Goal: Find specific page/section: Find specific page/section

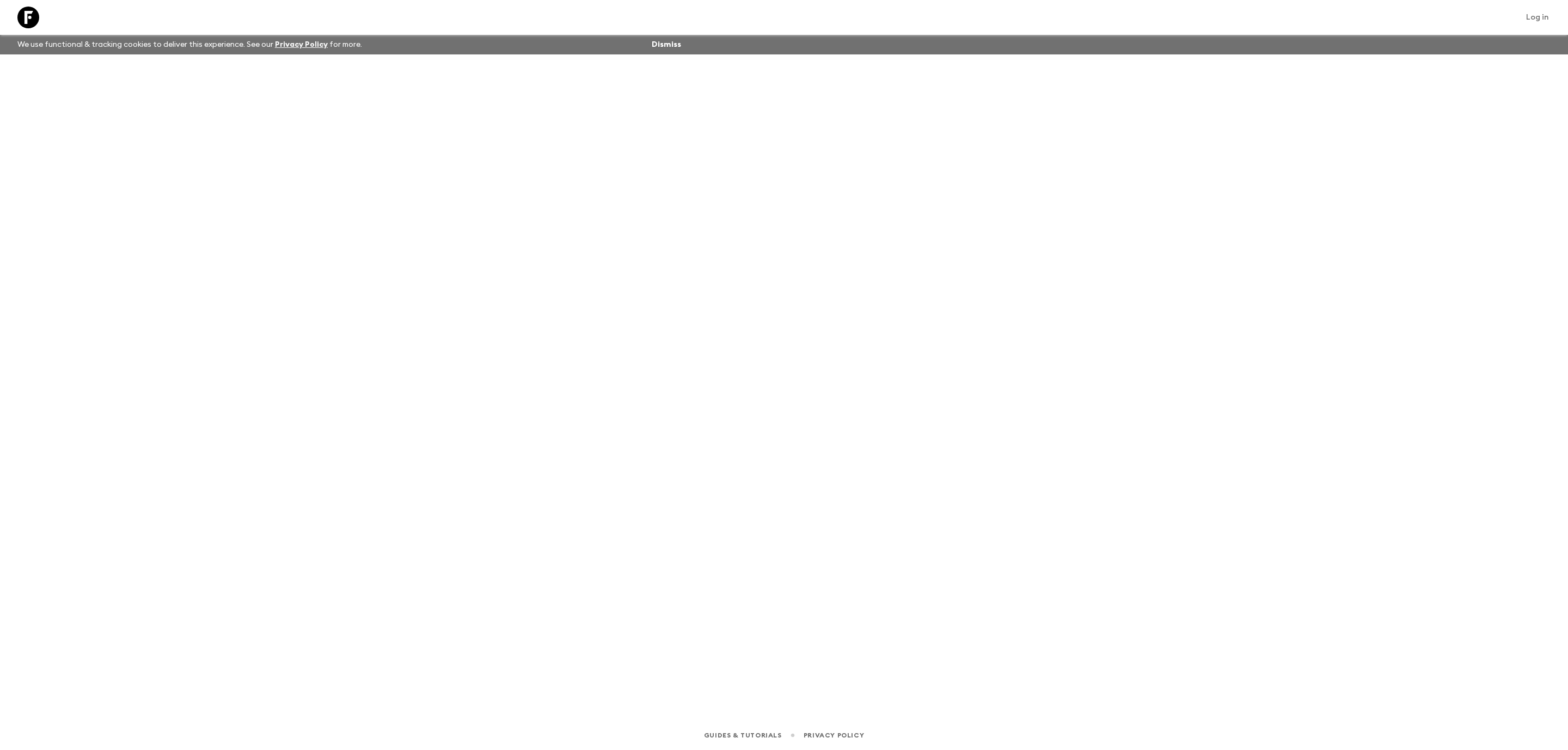
click at [32, 20] on icon at bounding box center [28, 17] width 22 height 22
drag, startPoint x: 49, startPoint y: 13, endPoint x: 66, endPoint y: 15, distance: 17.1
click at [49, 15] on icon at bounding box center [43, 17] width 22 height 22
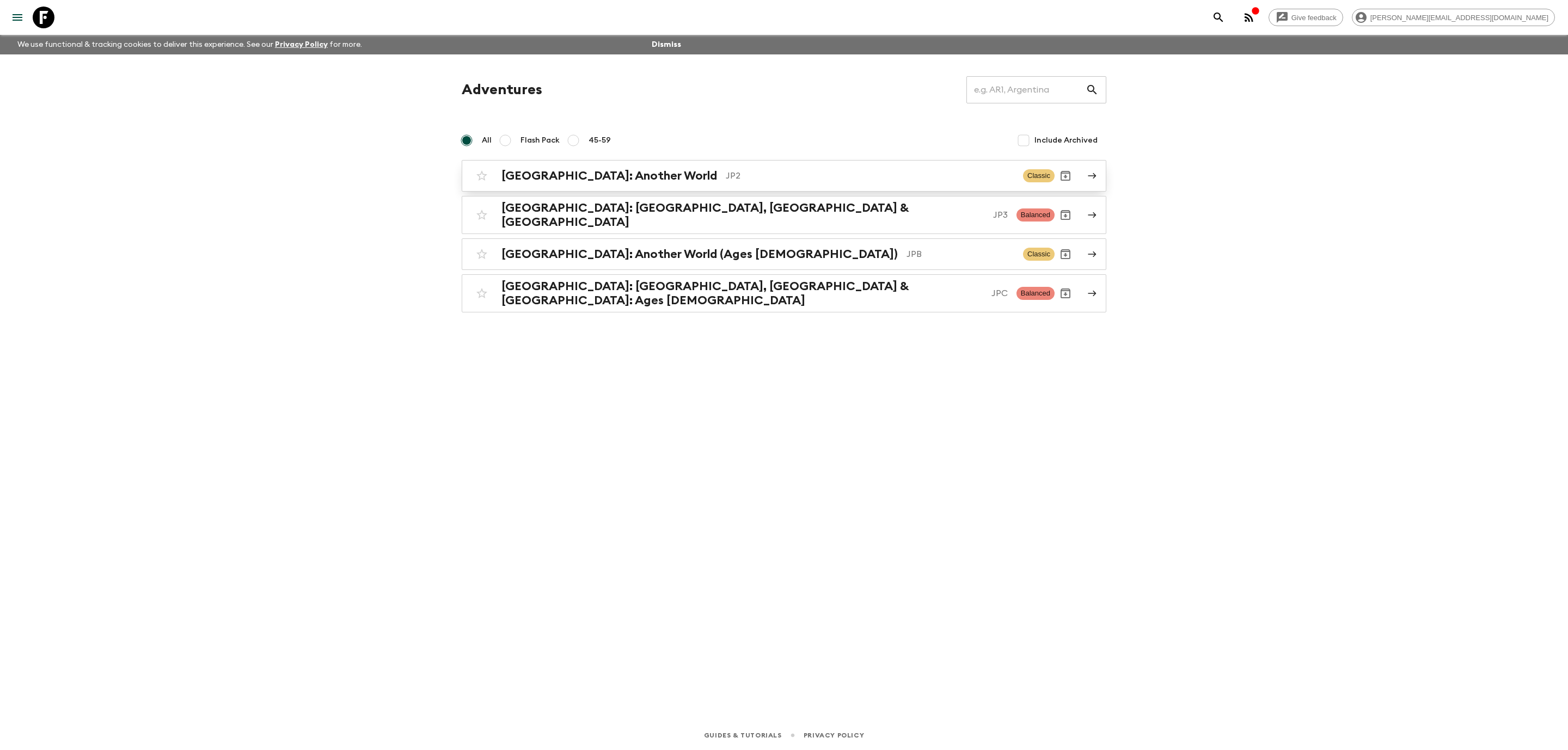
click at [725, 170] on p "JP2" at bounding box center [869, 176] width 289 height 13
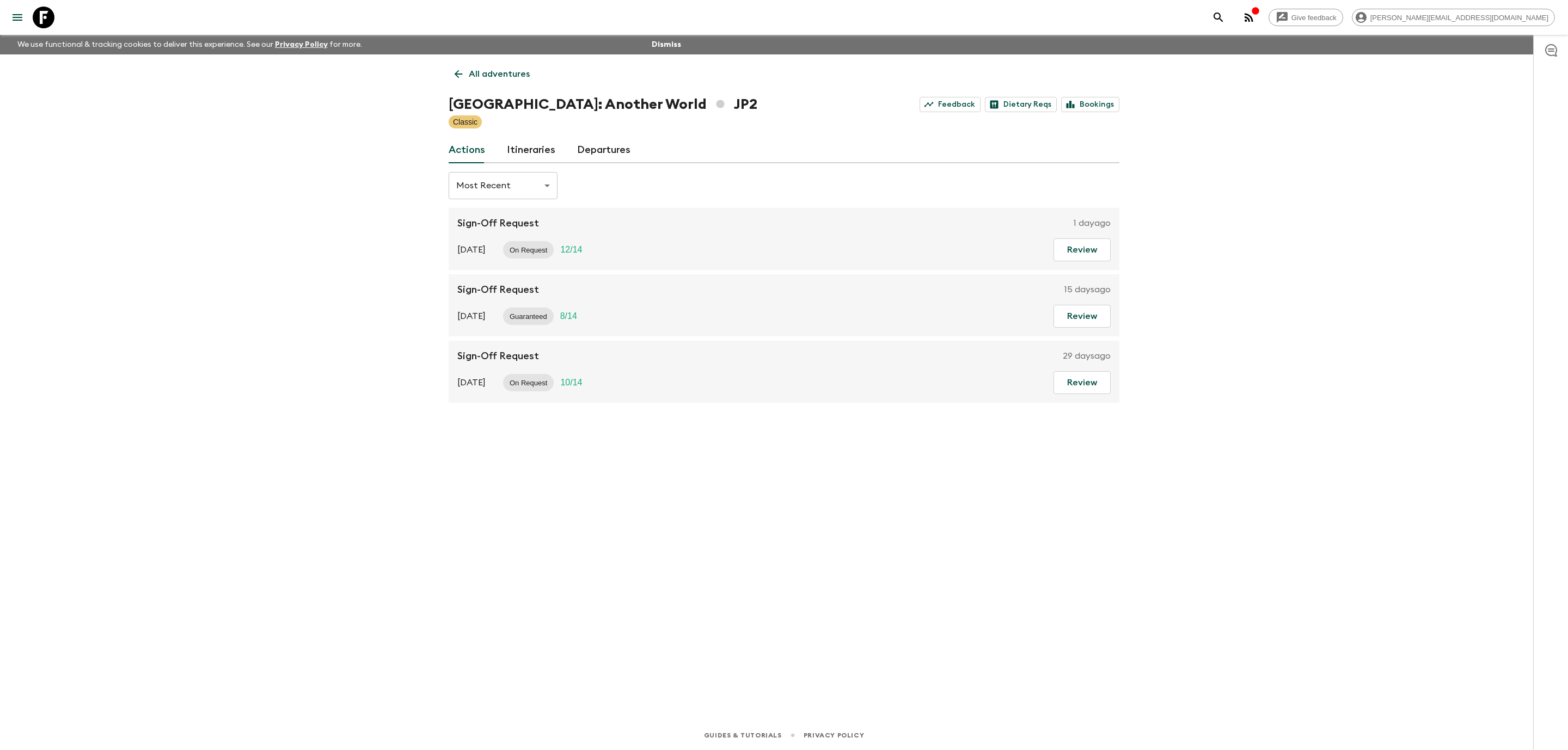
click at [530, 150] on link "Itineraries" at bounding box center [531, 150] width 48 height 26
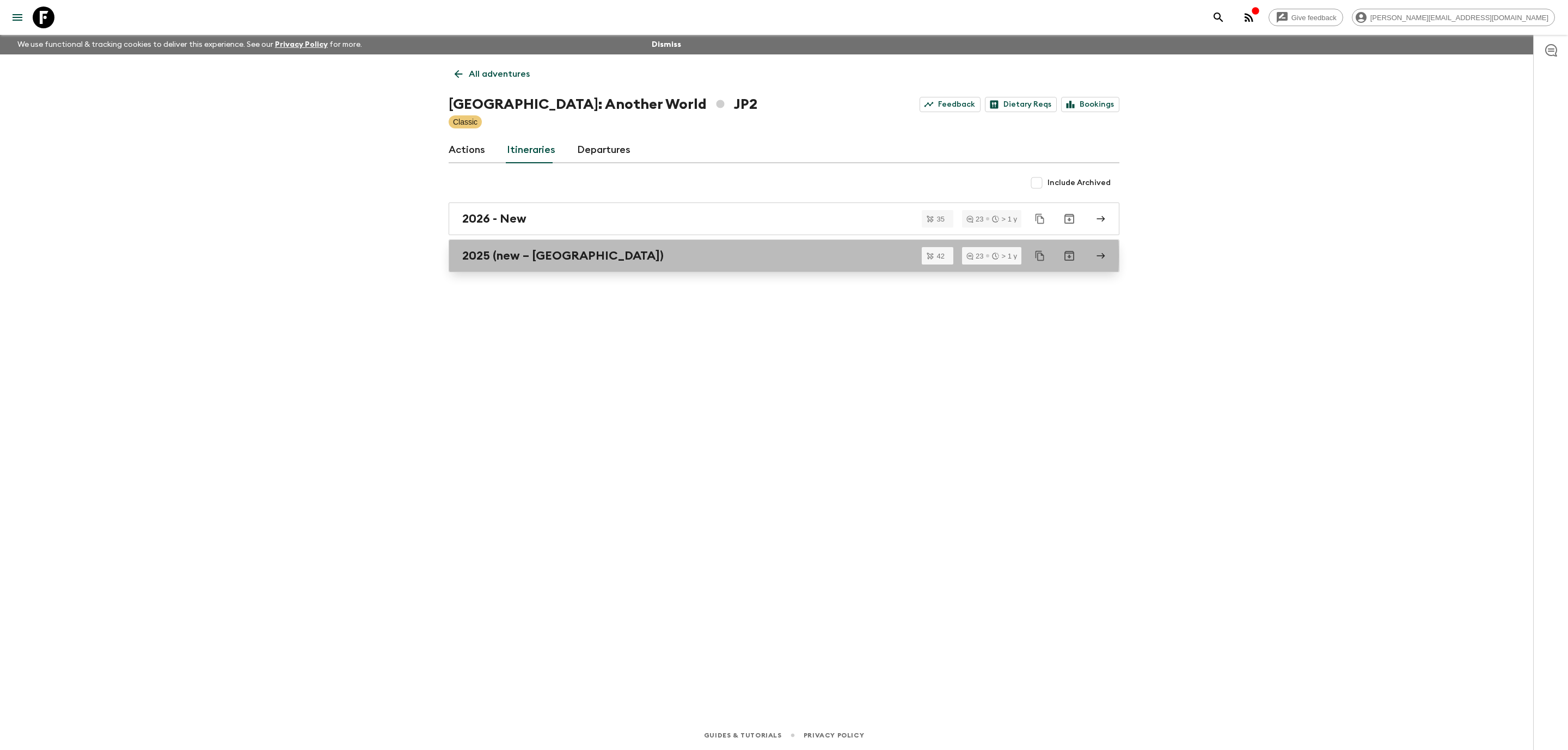
click at [545, 256] on h2 "2025 (new – [GEOGRAPHIC_DATA])" at bounding box center [563, 255] width 201 height 14
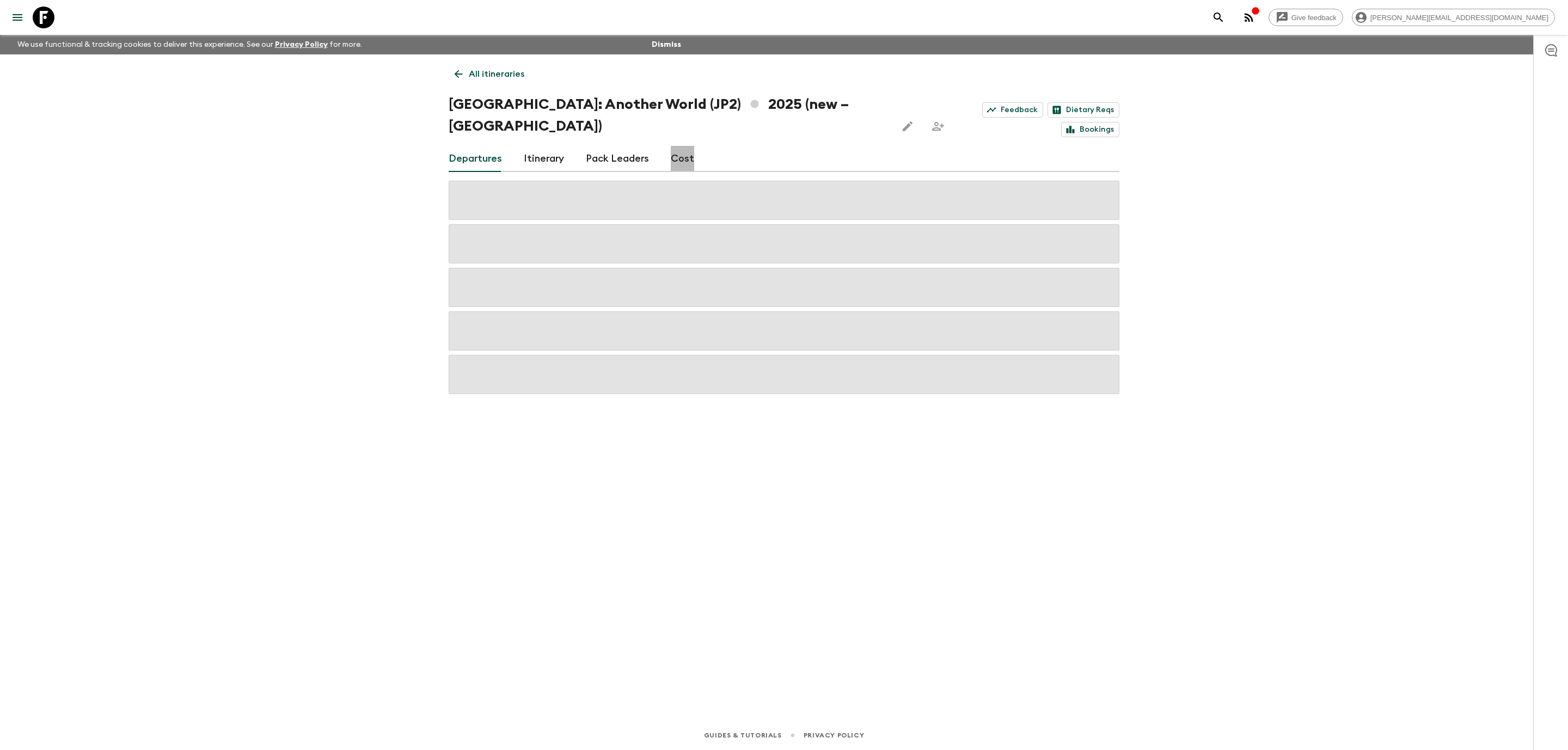
click at [679, 146] on link "Cost" at bounding box center [682, 158] width 23 height 26
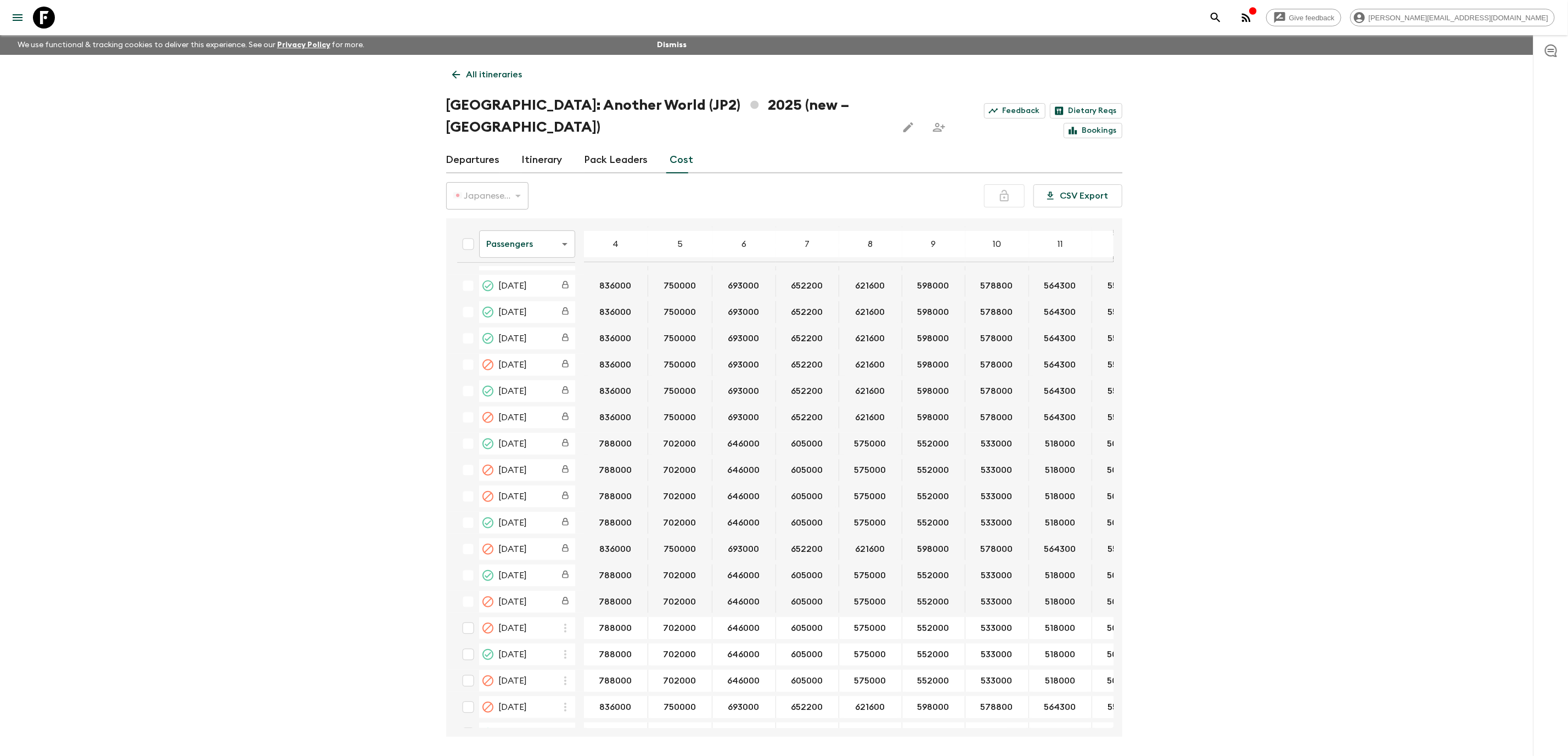
scroll to position [354, 0]
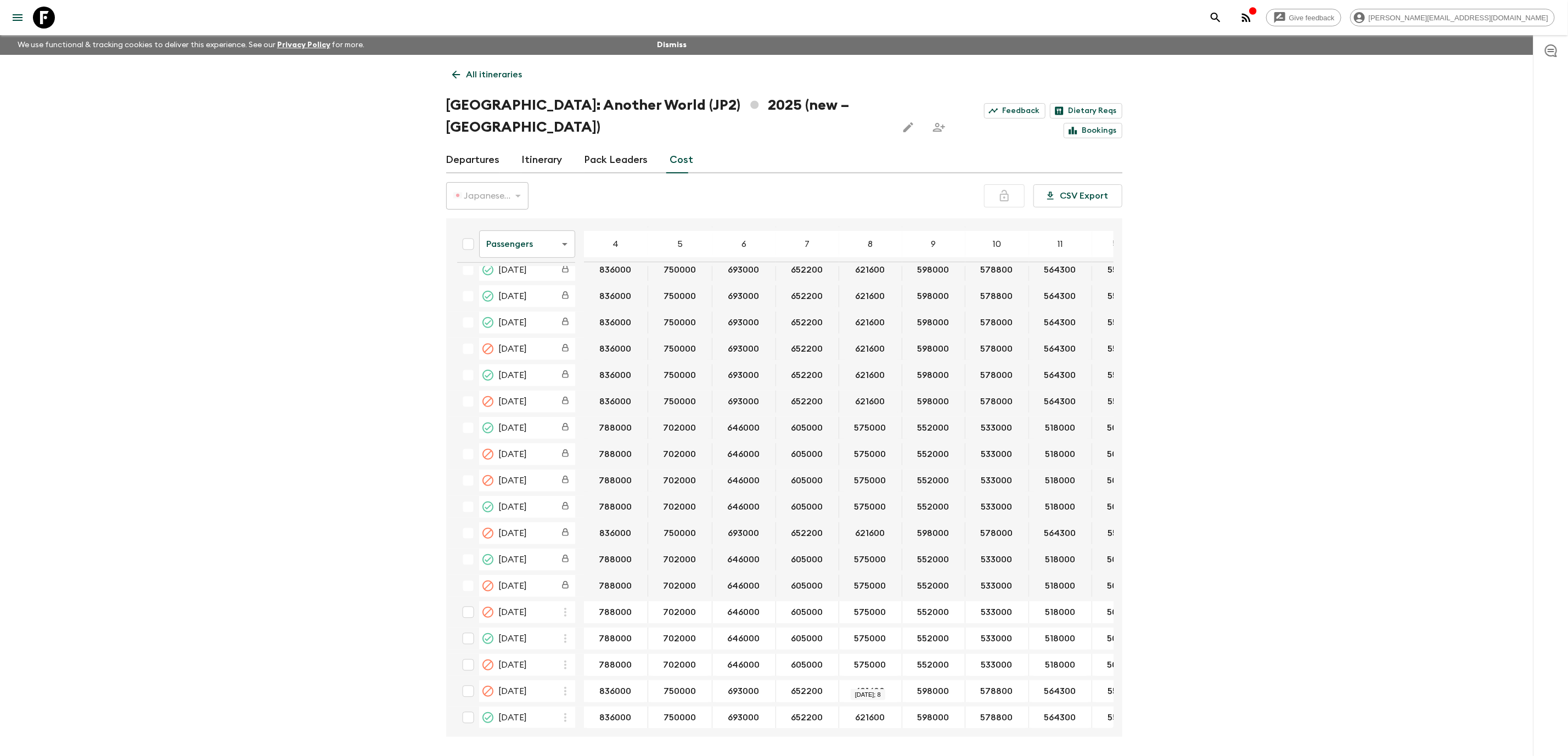
click at [876, 712] on input "621600" at bounding box center [870, 717] width 58 height 13
click at [557, 219] on body "Give feedback [PERSON_NAME][EMAIL_ADDRESS][DOMAIN_NAME] We use functional & tra…" at bounding box center [784, 398] width 1568 height 797
click at [547, 273] on li "Extras" at bounding box center [527, 267] width 96 height 18
